Goal: Task Accomplishment & Management: Complete application form

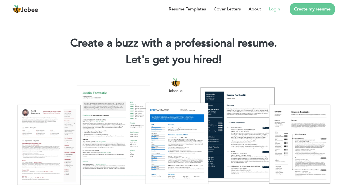
click at [270, 10] on link "Login" at bounding box center [274, 9] width 11 height 7
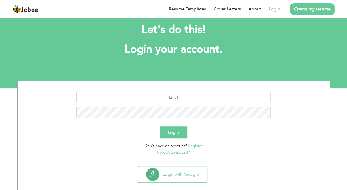
scroll to position [18, 0]
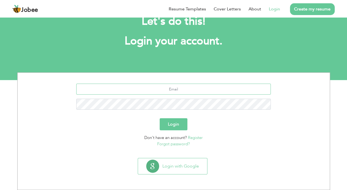
click at [171, 89] on input "text" at bounding box center [173, 89] width 194 height 11
type input "[EMAIL_ADDRESS][DOMAIN_NAME]"
click at [160, 118] on button "Login" at bounding box center [174, 124] width 28 height 12
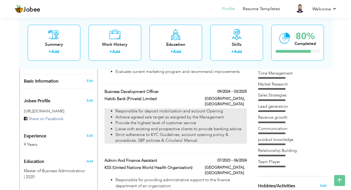
scroll to position [146, 0]
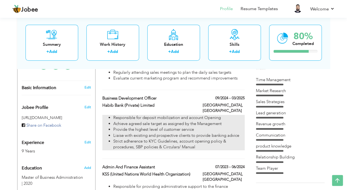
click at [198, 121] on li "Achieve agreed sale target as assigned by the Management" at bounding box center [178, 124] width 131 height 6
type input "Business Development Officer"
type input "Habib Bank (Private) Limited"
type input "09/2024"
type input "03/2025"
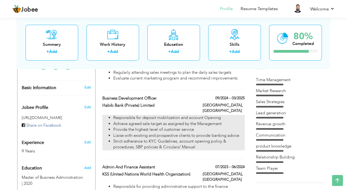
type input "[GEOGRAPHIC_DATA]"
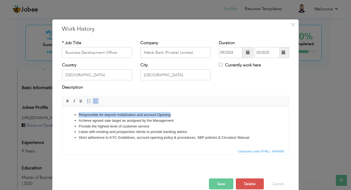
drag, startPoint x: 78, startPoint y: 113, endPoint x: 173, endPoint y: 117, distance: 94.7
click at [173, 117] on ul "Responsible for deposit mobilization and account Opening Achieve agreed sale ta…" at bounding box center [176, 126] width 216 height 29
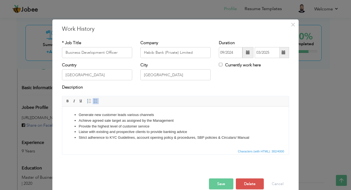
click at [253, 136] on li "Strict adherence to KYC Guidelines, account opening policy & procedures, SBP po…" at bounding box center [176, 138] width 194 height 6
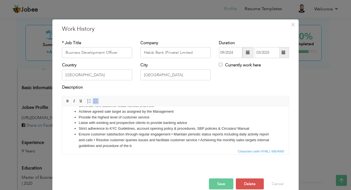
click at [172, 134] on li "Ensure customer satisfaction through regular engagement • Maintain periodic sta…" at bounding box center [176, 139] width 194 height 17
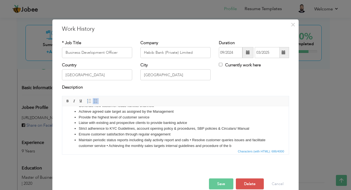
click at [189, 140] on li "Maintain periodic status reports including daily activity report and calls • Re…" at bounding box center [176, 143] width 194 height 12
drag, startPoint x: 181, startPoint y: 146, endPoint x: 245, endPoint y: 265, distance: 136.0
click at [181, 146] on li "Resolve customer queries issues and facilitate customer service • Achieving the…" at bounding box center [176, 149] width 194 height 12
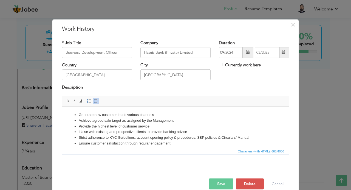
scroll to position [0, 0]
drag, startPoint x: 73, startPoint y: 132, endPoint x: 188, endPoint y: 132, distance: 114.9
click at [188, 132] on ul "Generate new customer leads various channels Achieve agreed sale target as assi…" at bounding box center [176, 137] width 216 height 51
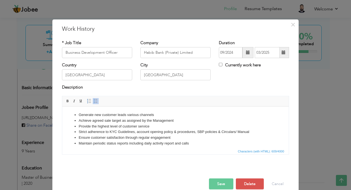
click at [194, 131] on li "Strict adherence to KYC Guidelines, account opening policy & procedures, SBP po…" at bounding box center [176, 132] width 194 height 6
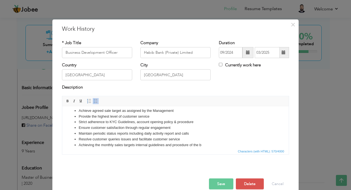
scroll to position [15, 0]
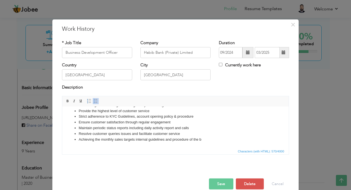
drag, startPoint x: 268, startPoint y: 23, endPoint x: 265, endPoint y: 13, distance: 10.1
click at [265, 13] on div "× Work History * Job Title Business Development Officer Company Habib Bank (Pri…" at bounding box center [175, 95] width 351 height 190
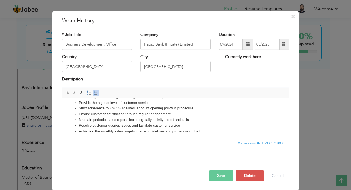
click at [203, 131] on li "Achieving the monthly sales targets internal guidelines and procedure of the b" at bounding box center [176, 131] width 194 height 6
click at [220, 173] on button "Save" at bounding box center [221, 175] width 24 height 11
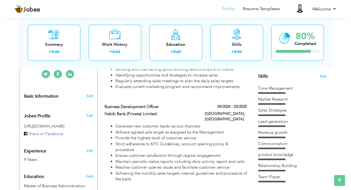
scroll to position [146, 0]
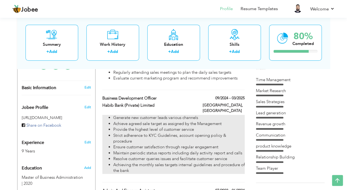
click at [222, 115] on li "Generate new customer leads various channels" at bounding box center [178, 118] width 131 height 6
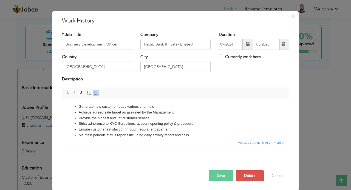
scroll to position [0, 0]
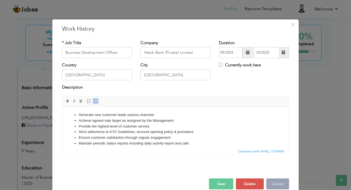
click at [273, 181] on button "Cancel" at bounding box center [277, 184] width 23 height 11
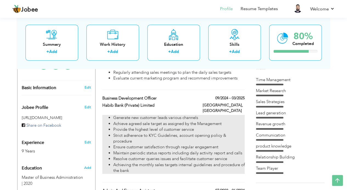
click at [180, 133] on li "Strict adherence to KYC Guidelines, account opening policy & procedure" at bounding box center [178, 139] width 131 height 12
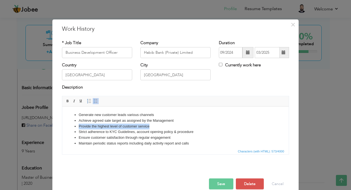
drag, startPoint x: 78, startPoint y: 125, endPoint x: 149, endPoint y: 126, distance: 71.3
click at [149, 126] on ul "Generate new customer leads various channels Achieve agreed sale target as assi…" at bounding box center [176, 135] width 216 height 46
click at [173, 137] on li "Ensure customer satisfaction through regular engagement" at bounding box center [176, 138] width 194 height 6
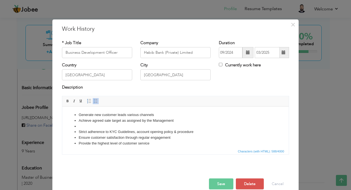
click at [81, 125] on li at bounding box center [176, 126] width 194 height 6
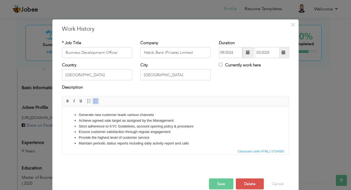
click at [219, 179] on button "Save" at bounding box center [221, 184] width 24 height 11
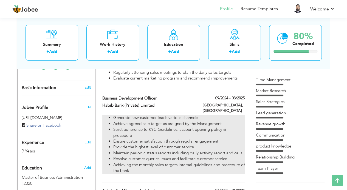
click at [140, 127] on li "Strict adherence to KYC Guidelines, account opening policy & procedure" at bounding box center [178, 133] width 131 height 12
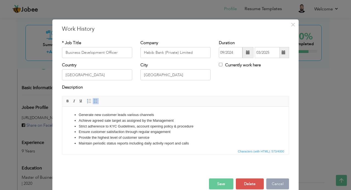
click at [271, 184] on button "Cancel" at bounding box center [277, 184] width 23 height 11
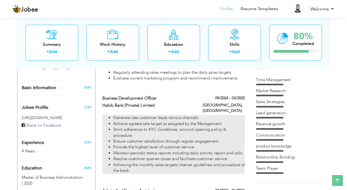
click at [158, 150] on li "Maintain periodic status reports including daily activity report and calls" at bounding box center [178, 153] width 131 height 6
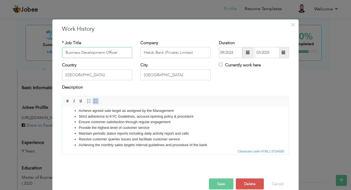
scroll to position [15, 0]
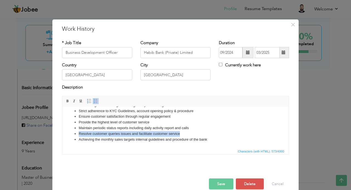
drag, startPoint x: 79, startPoint y: 133, endPoint x: 181, endPoint y: 133, distance: 102.0
click at [181, 133] on li "Resolve customer queries issues and facilitate customer service" at bounding box center [176, 134] width 194 height 6
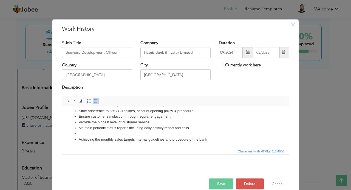
click at [156, 123] on li "Provide the highest level of customer service" at bounding box center [176, 122] width 194 height 6
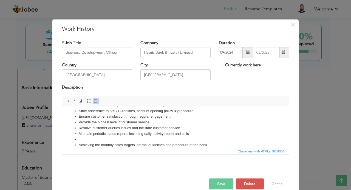
click at [108, 137] on li at bounding box center [176, 140] width 194 height 6
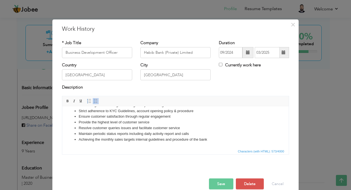
click at [227, 183] on button "Save" at bounding box center [221, 184] width 24 height 11
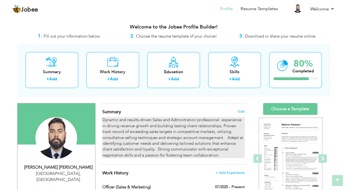
scroll to position [0, 0]
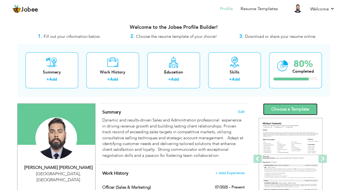
click at [276, 104] on link "Choose a Template" at bounding box center [290, 109] width 54 height 12
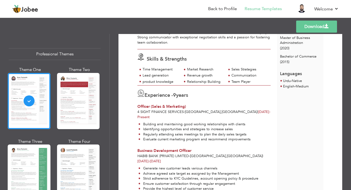
scroll to position [110, 0]
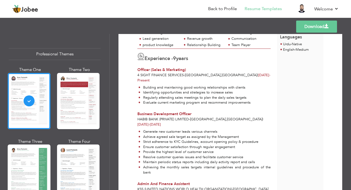
click at [79, 94] on div at bounding box center [78, 101] width 43 height 56
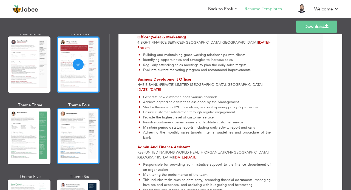
scroll to position [73, 0]
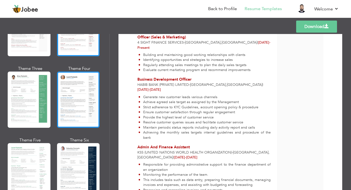
click at [67, 103] on div at bounding box center [78, 100] width 43 height 56
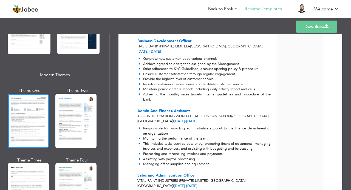
scroll to position [219, 0]
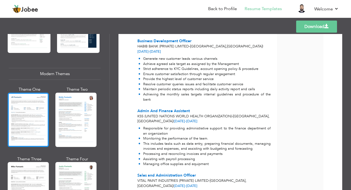
click at [38, 93] on div at bounding box center [28, 120] width 41 height 54
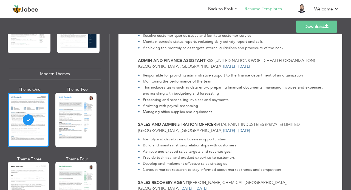
scroll to position [256, 0]
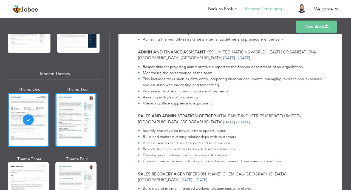
click at [75, 118] on div at bounding box center [75, 120] width 41 height 54
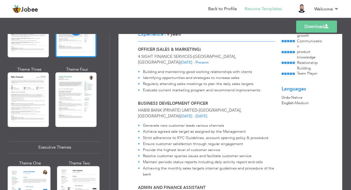
scroll to position [329, 0]
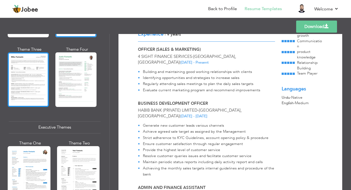
click at [37, 87] on div at bounding box center [28, 79] width 41 height 54
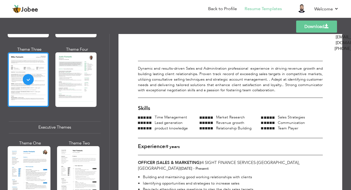
scroll to position [36, 0]
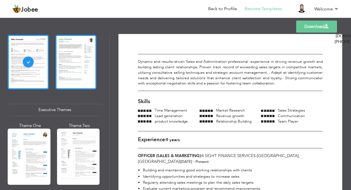
click at [82, 57] on div at bounding box center [75, 62] width 41 height 54
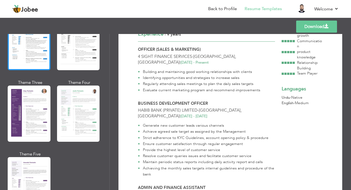
scroll to position [475, 0]
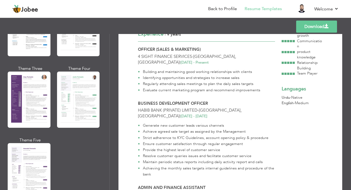
click at [33, 103] on div at bounding box center [29, 100] width 43 height 56
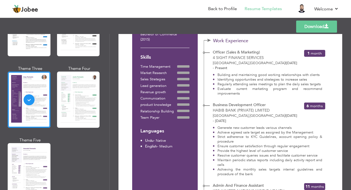
scroll to position [110, 0]
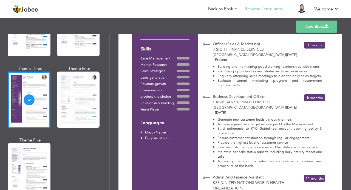
click at [79, 104] on div at bounding box center [78, 100] width 43 height 56
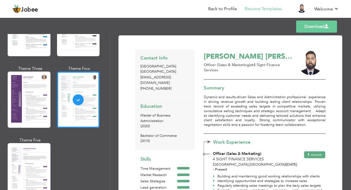
scroll to position [36, 0]
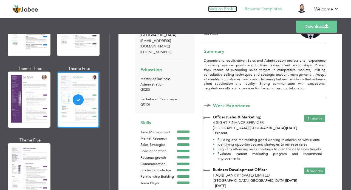
click at [223, 10] on link "Back to Profile" at bounding box center [222, 9] width 29 height 6
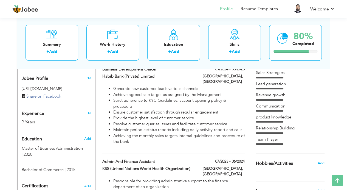
scroll to position [183, 0]
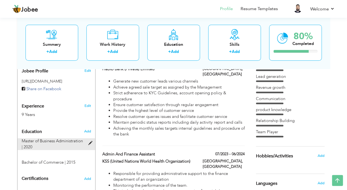
click at [34, 138] on span "Master of Business Administration | 2020" at bounding box center [52, 143] width 61 height 11
type input "Master of Business Administration"
type input "2020"
radio input "true"
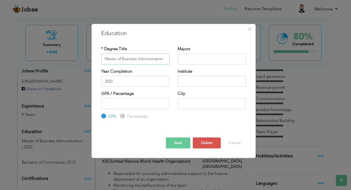
drag, startPoint x: 164, startPoint y: 58, endPoint x: 94, endPoint y: 59, distance: 69.9
click at [94, 59] on div "× Education * Degree Title Master of Business Administration Majors Year Comple…" at bounding box center [174, 91] width 164 height 134
drag, startPoint x: 135, startPoint y: 60, endPoint x: 132, endPoint y: 60, distance: 3.3
click at [132, 60] on input "Master of Business Administration" at bounding box center [135, 58] width 68 height 11
click at [141, 47] on div "* Degree Title Master of Business Administration" at bounding box center [135, 55] width 68 height 18
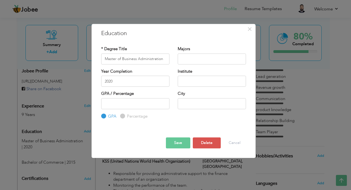
click at [183, 143] on button "Save" at bounding box center [178, 142] width 24 height 11
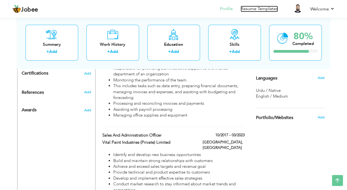
scroll to position [262, 0]
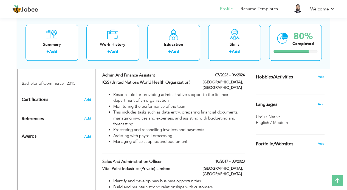
click at [57, 116] on div "References" at bounding box center [50, 119] width 65 height 6
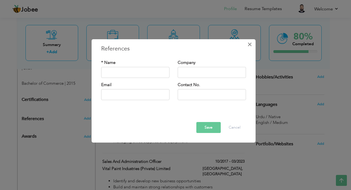
click at [248, 45] on span "×" at bounding box center [249, 44] width 5 height 10
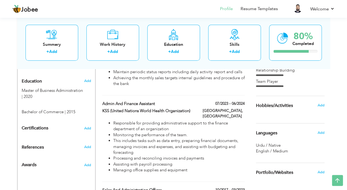
scroll to position [225, 0]
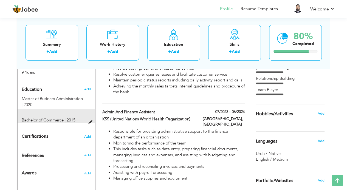
click at [50, 109] on div "Bachelor of Commerce | 2015" at bounding box center [57, 116] width 78 height 14
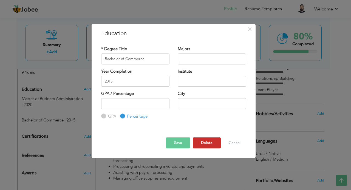
click at [208, 141] on button "Delete" at bounding box center [207, 142] width 28 height 11
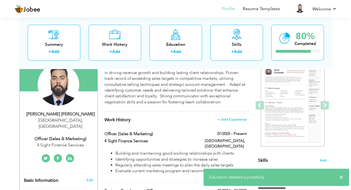
scroll to position [42, 0]
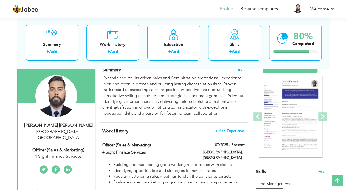
click at [65, 122] on div "Syed Adnan Adil" at bounding box center [58, 125] width 73 height 6
type input "[PERSON_NAME]"
type input "[PHONE_NUMBER]"
select select "number:166"
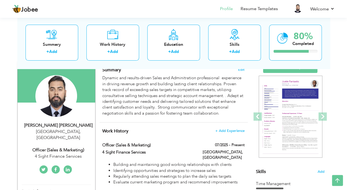
type input "[GEOGRAPHIC_DATA]"
select select "number:11"
type input "4 Sight Finance Services"
type input "Officer (Sales & Marketing)"
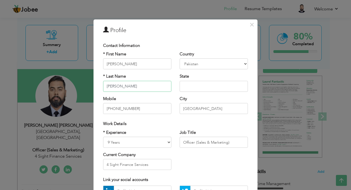
click at [120, 87] on input "[PERSON_NAME]" at bounding box center [137, 86] width 68 height 11
type input "A"
click at [139, 66] on input "[PERSON_NAME]" at bounding box center [137, 63] width 68 height 11
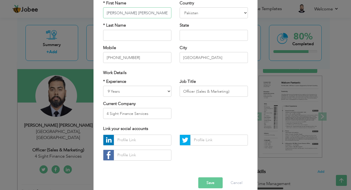
scroll to position [59, 0]
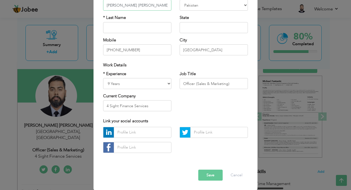
type input "Syed Adnan Adil"
click at [211, 171] on button "Save" at bounding box center [210, 175] width 24 height 11
click at [209, 175] on button "Save" at bounding box center [210, 175] width 24 height 11
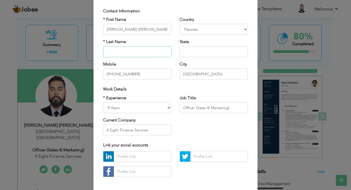
scroll to position [22, 0]
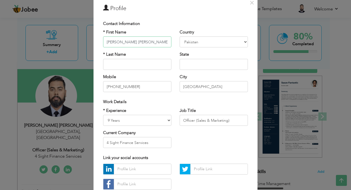
click at [147, 41] on input "Syed Adnan Adil" at bounding box center [137, 41] width 68 height 11
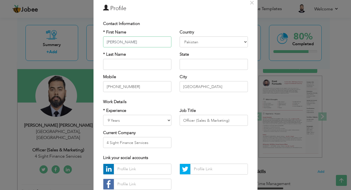
type input "[PERSON_NAME]"
click at [141, 64] on input "text" at bounding box center [137, 64] width 68 height 11
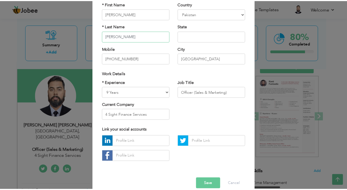
scroll to position [59, 0]
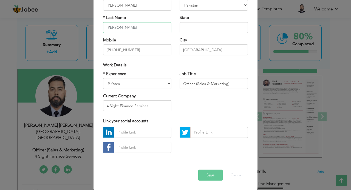
type input "[PERSON_NAME]"
click at [213, 172] on button "Save" at bounding box center [210, 175] width 24 height 11
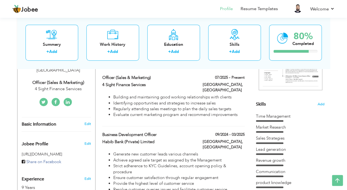
scroll to position [0, 0]
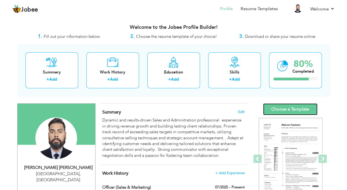
click at [286, 105] on link "Choose a Template" at bounding box center [290, 109] width 54 height 12
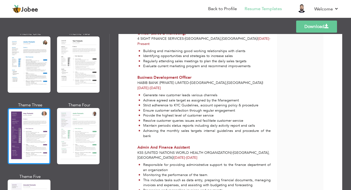
scroll to position [475, 0]
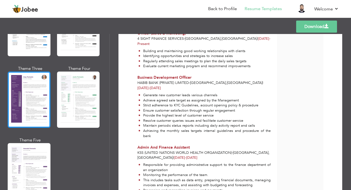
click at [33, 83] on div at bounding box center [29, 100] width 43 height 56
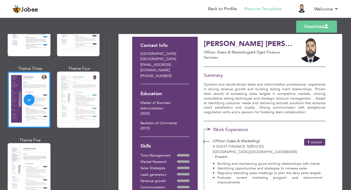
scroll to position [0, 0]
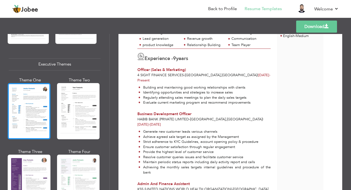
scroll to position [439, 0]
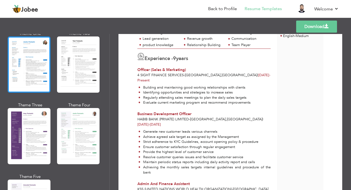
click at [24, 119] on div at bounding box center [29, 136] width 43 height 56
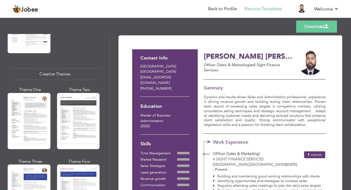
scroll to position [695, 0]
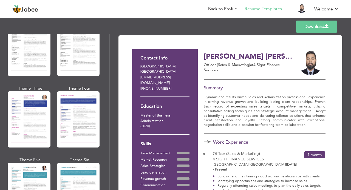
click at [24, 109] on div at bounding box center [29, 119] width 43 height 56
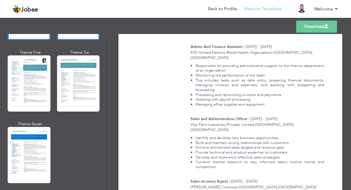
scroll to position [804, 0]
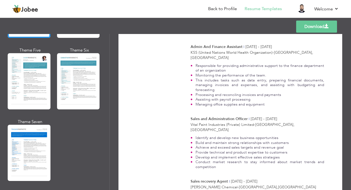
click at [71, 89] on div at bounding box center [78, 81] width 43 height 56
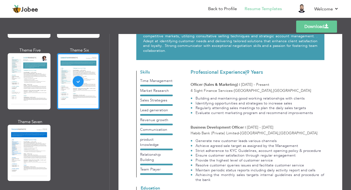
scroll to position [73, 0]
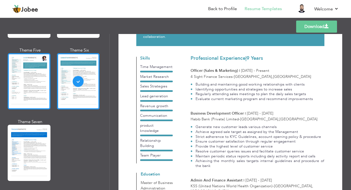
click at [41, 75] on div at bounding box center [29, 81] width 43 height 56
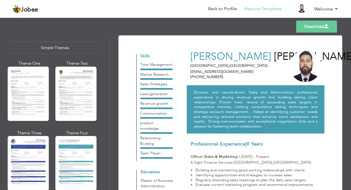
scroll to position [962, 0]
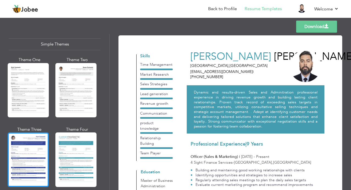
click at [32, 132] on div at bounding box center [28, 159] width 41 height 54
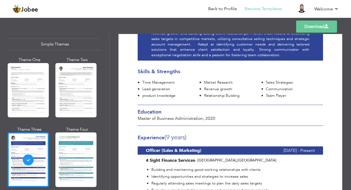
scroll to position [44, 0]
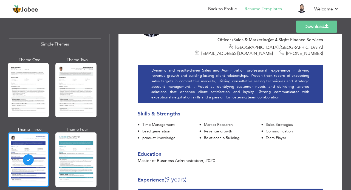
click at [332, 27] on link "Download" at bounding box center [316, 27] width 41 height 12
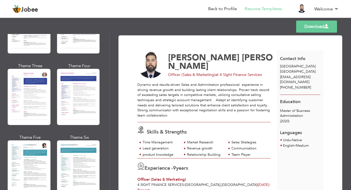
scroll to position [731, 0]
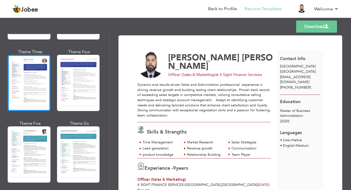
click at [26, 73] on div at bounding box center [29, 83] width 43 height 56
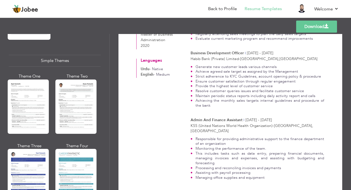
scroll to position [962, 0]
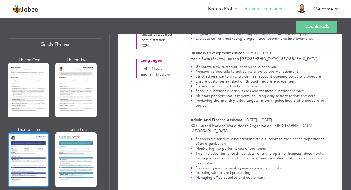
click at [26, 134] on div at bounding box center [28, 159] width 41 height 54
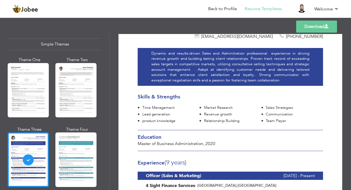
scroll to position [73, 0]
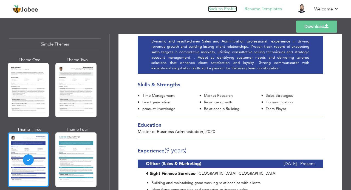
click at [226, 6] on link "Back to Profile" at bounding box center [222, 9] width 29 height 6
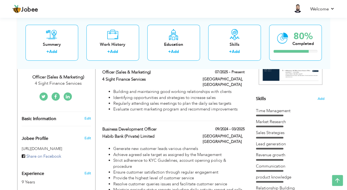
click at [284, 111] on div "Time Management" at bounding box center [290, 111] width 69 height 6
click at [265, 107] on div "Skills Add Time Management Market Research Sales Strategies" at bounding box center [290, 96] width 69 height 217
click at [264, 99] on span "Skills" at bounding box center [261, 99] width 10 height 6
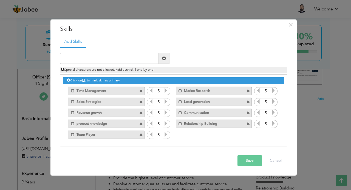
click at [80, 123] on label "product knowledge" at bounding box center [102, 122] width 55 height 7
click at [74, 123] on span at bounding box center [74, 124] width 4 height 4
click at [72, 123] on span at bounding box center [73, 124] width 4 height 4
click at [79, 123] on label "product knowledge" at bounding box center [103, 122] width 55 height 7
click at [99, 123] on label "product knowledge" at bounding box center [102, 122] width 55 height 7
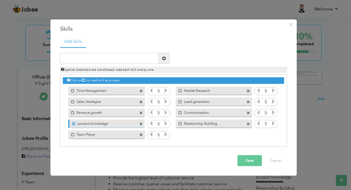
drag, startPoint x: 99, startPoint y: 122, endPoint x: 94, endPoint y: 124, distance: 4.9
click at [94, 124] on label "product knowledge" at bounding box center [103, 122] width 55 height 7
click at [96, 123] on label "product knowledge" at bounding box center [102, 122] width 55 height 7
click at [96, 123] on label "product knowledge" at bounding box center [103, 122] width 55 height 7
click at [96, 123] on label "product knowledge" at bounding box center [102, 122] width 55 height 7
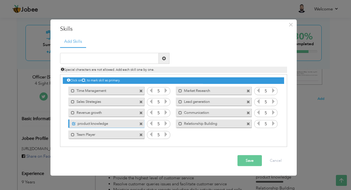
click at [96, 123] on label "product knowledge" at bounding box center [103, 122] width 55 height 7
click at [107, 61] on input "text" at bounding box center [109, 58] width 99 height 11
type input "p"
click at [272, 158] on button "Cancel" at bounding box center [275, 160] width 23 height 11
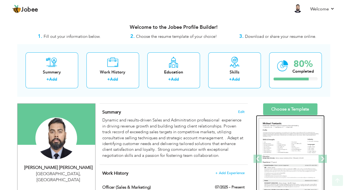
click at [287, 126] on img at bounding box center [291, 159] width 64 height 82
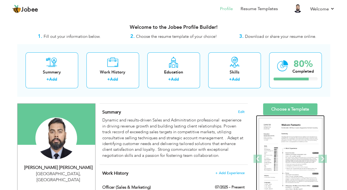
click at [285, 125] on img at bounding box center [291, 159] width 64 height 82
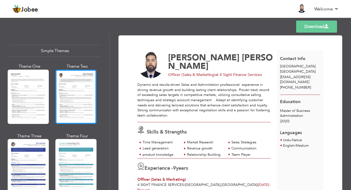
scroll to position [962, 0]
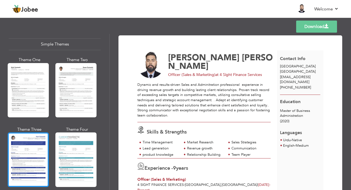
click at [26, 137] on div at bounding box center [28, 159] width 41 height 54
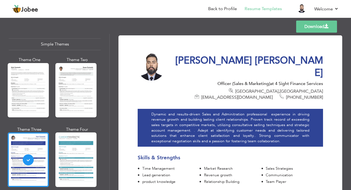
scroll to position [0, 0]
click at [311, 27] on link "Download" at bounding box center [316, 27] width 41 height 12
